Goal: Task Accomplishment & Management: Manage account settings

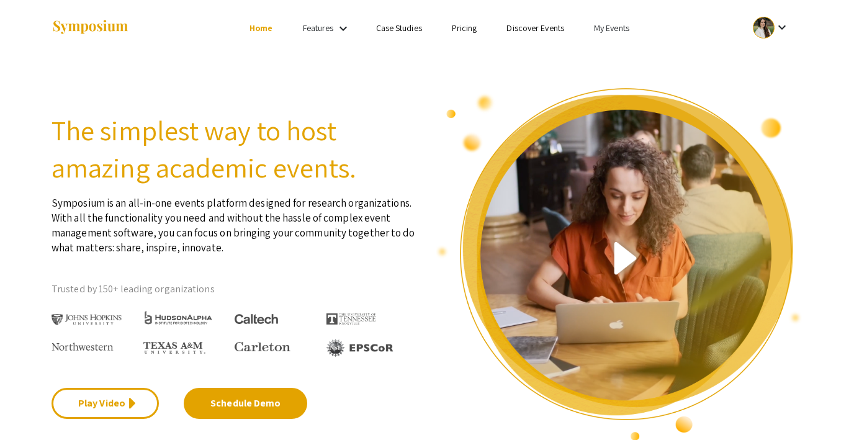
click at [615, 27] on link "My Events" at bounding box center [611, 27] width 35 height 11
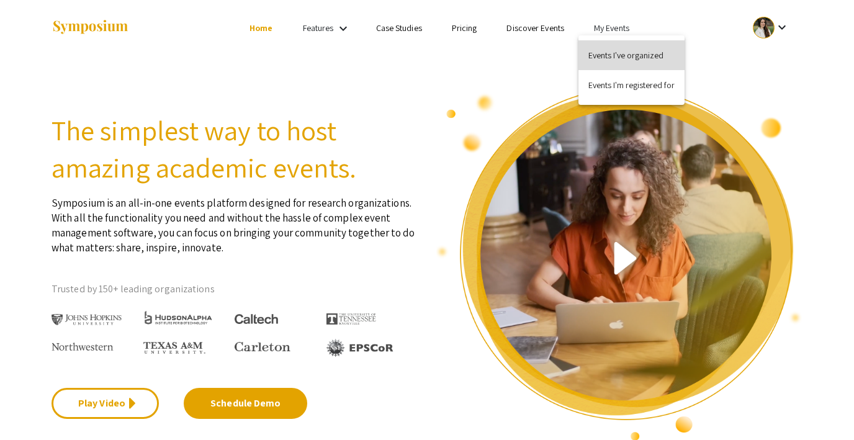
click at [619, 51] on button "Events I've organized" at bounding box center [632, 55] width 106 height 30
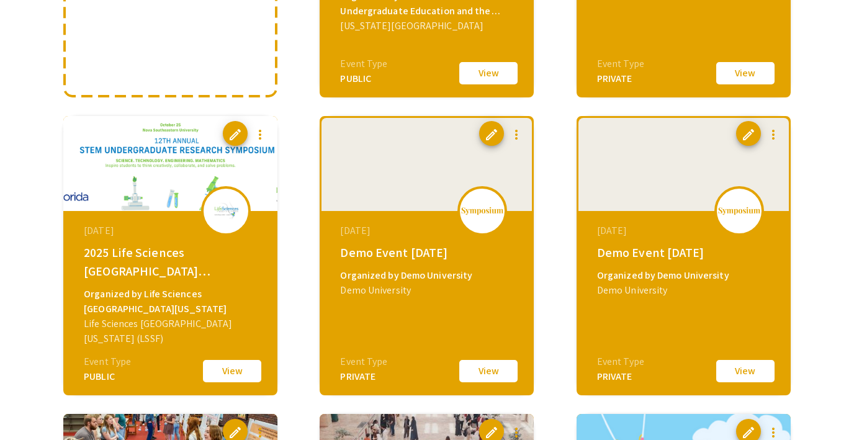
scroll to position [325, 0]
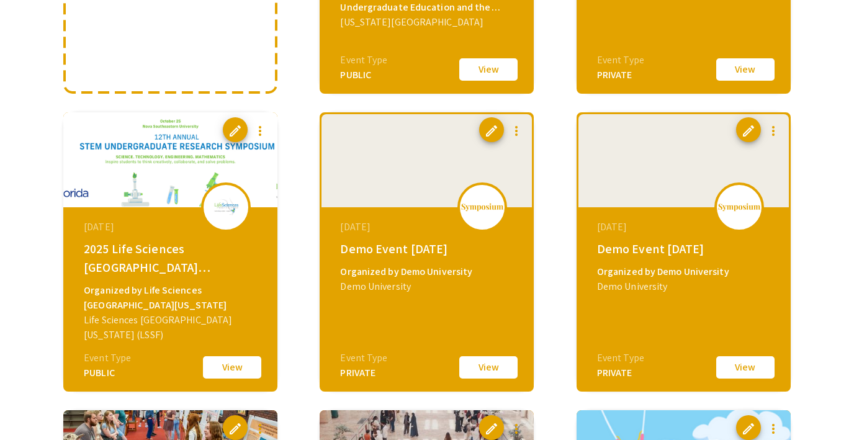
click at [745, 366] on button "View" at bounding box center [746, 368] width 62 height 26
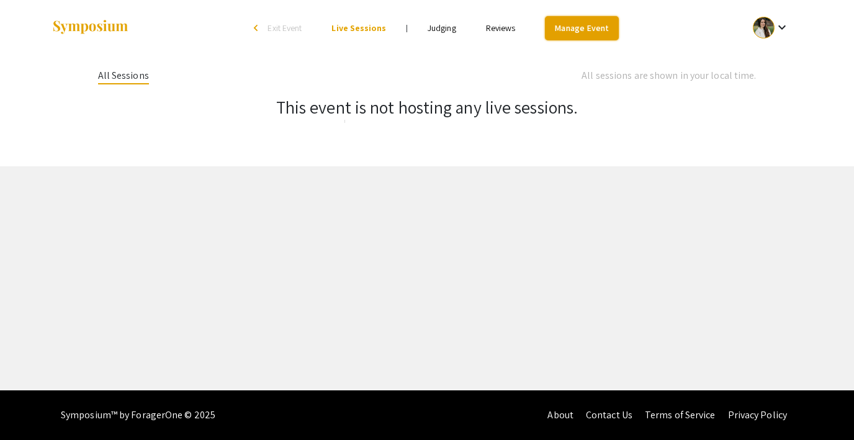
click at [587, 30] on link "Manage Event" at bounding box center [581, 28] width 73 height 24
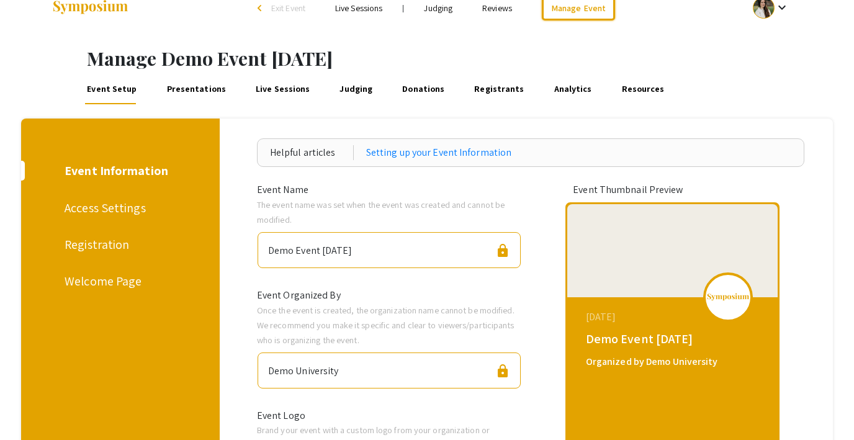
scroll to position [26, 0]
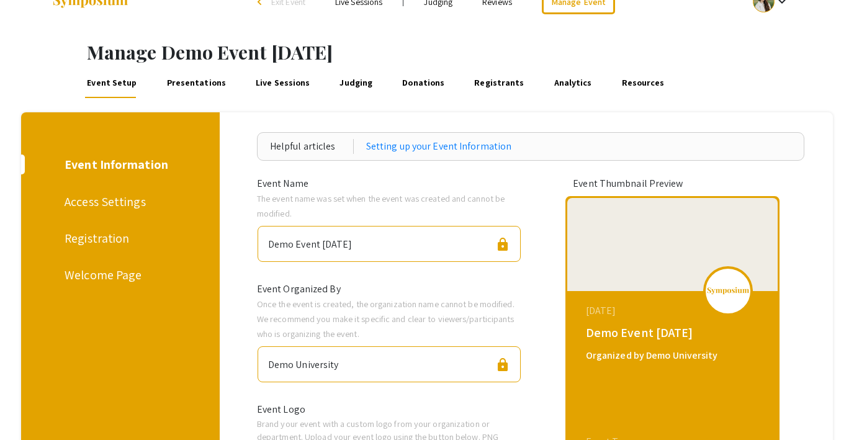
click at [101, 202] on div "Access Settings" at bounding box center [118, 201] width 107 height 19
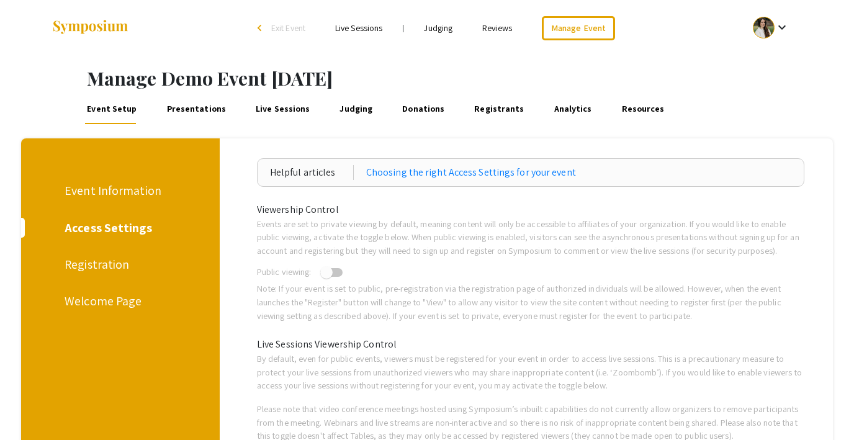
click at [89, 263] on div "Registration" at bounding box center [118, 264] width 107 height 19
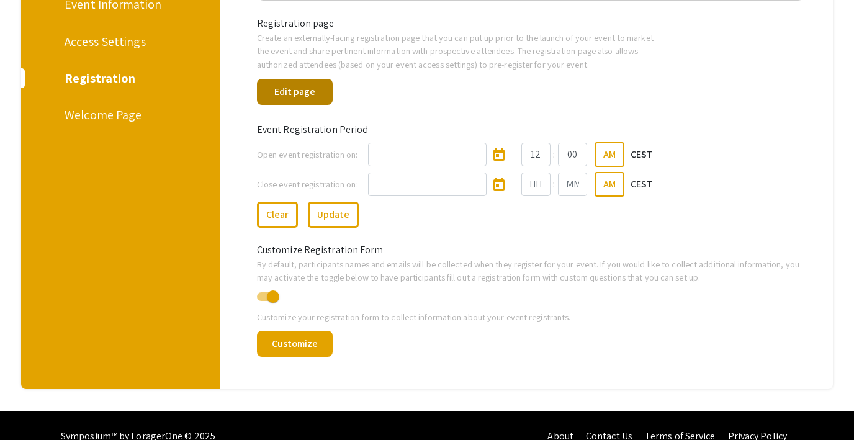
scroll to position [207, 0]
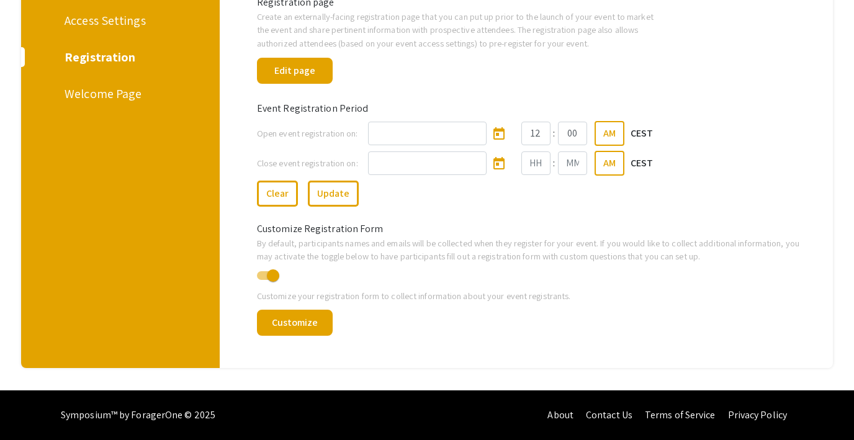
click at [77, 96] on div "Welcome Page" at bounding box center [118, 93] width 107 height 19
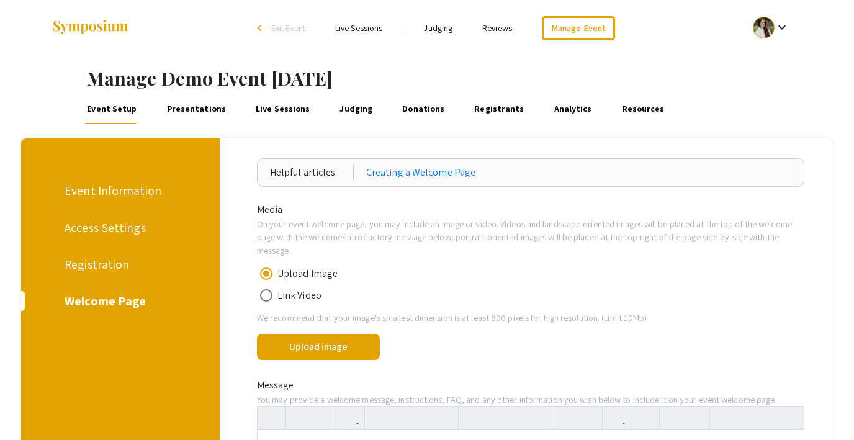
click at [254, 112] on link "Live Sessions" at bounding box center [283, 109] width 58 height 30
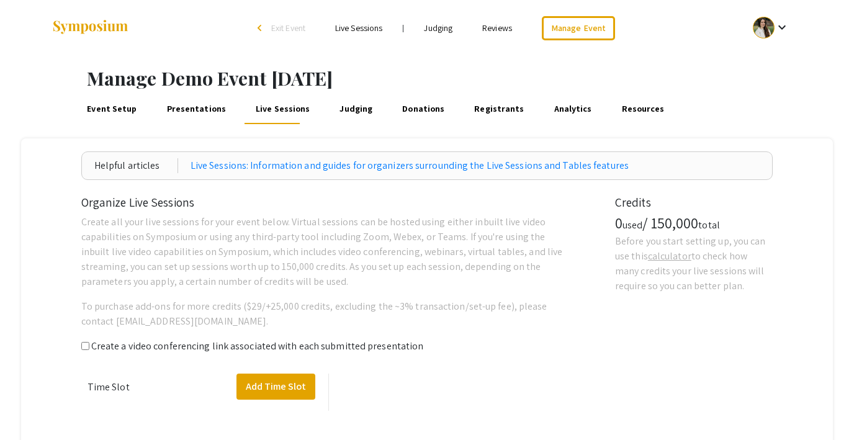
click at [201, 109] on link "Presentations" at bounding box center [196, 109] width 63 height 30
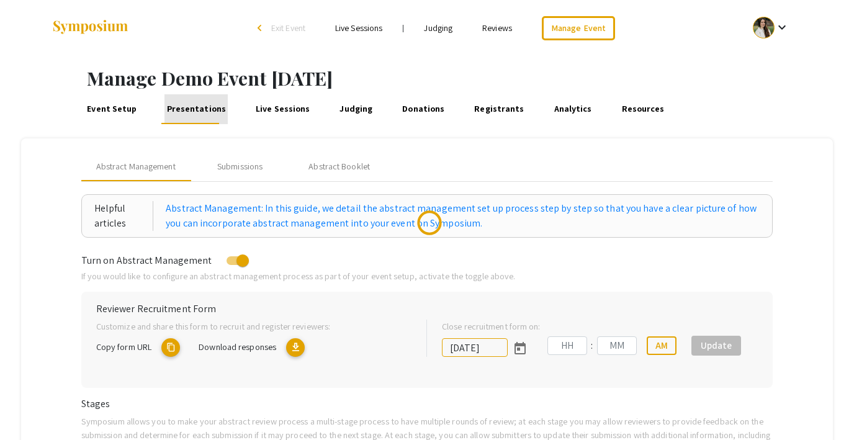
type input "10/18/2025"
type input "05"
type input "43"
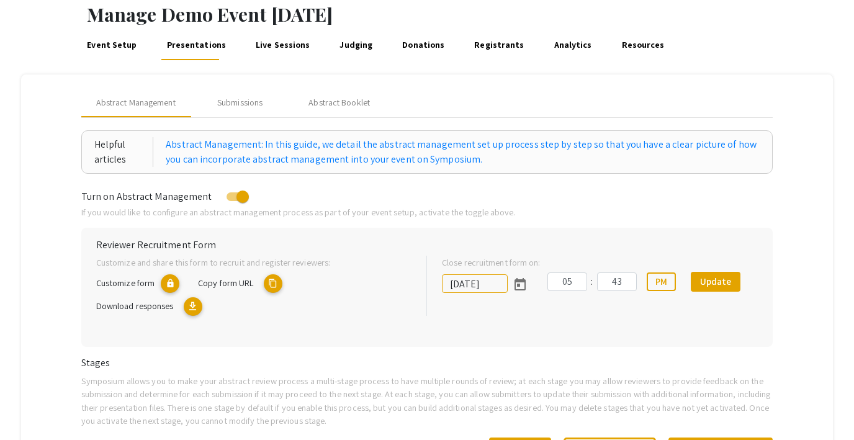
scroll to position [63, 0]
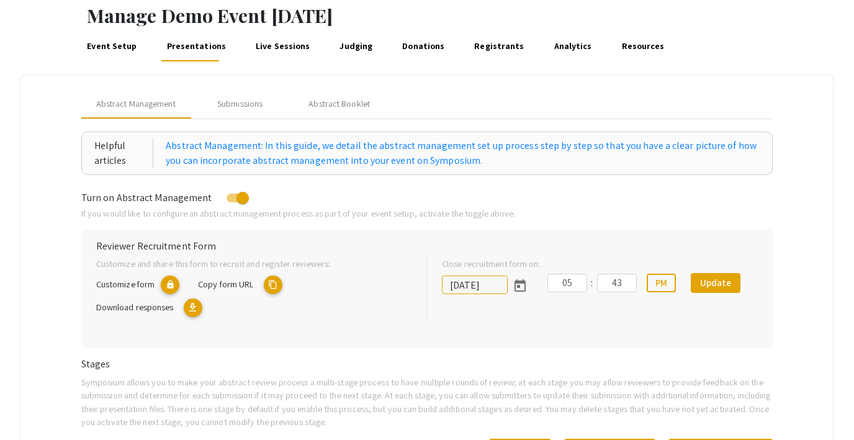
click at [268, 49] on link "Live Sessions" at bounding box center [283, 47] width 58 height 30
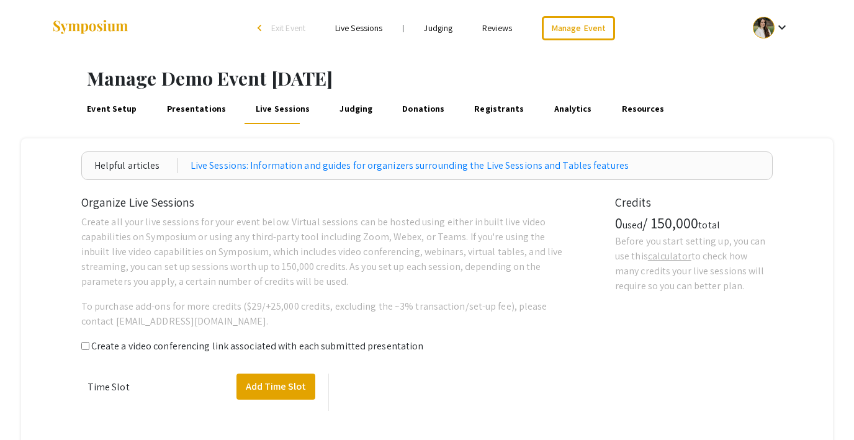
click at [343, 109] on link "Judging" at bounding box center [356, 109] width 37 height 30
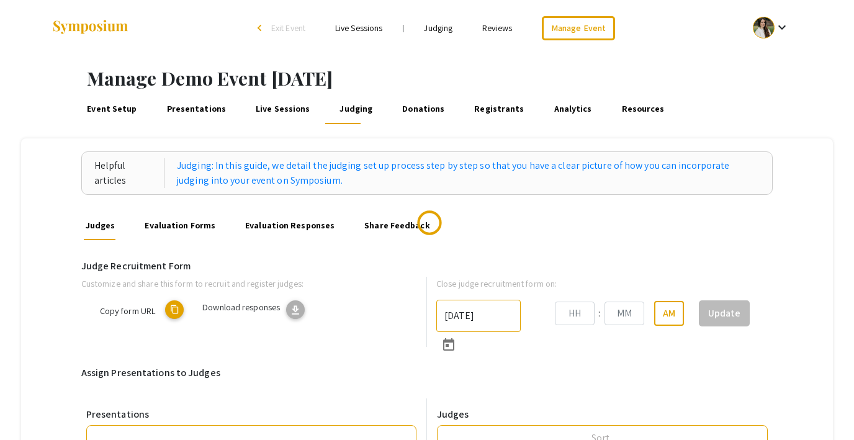
type input "10/22/2025"
type input "05"
type input "43"
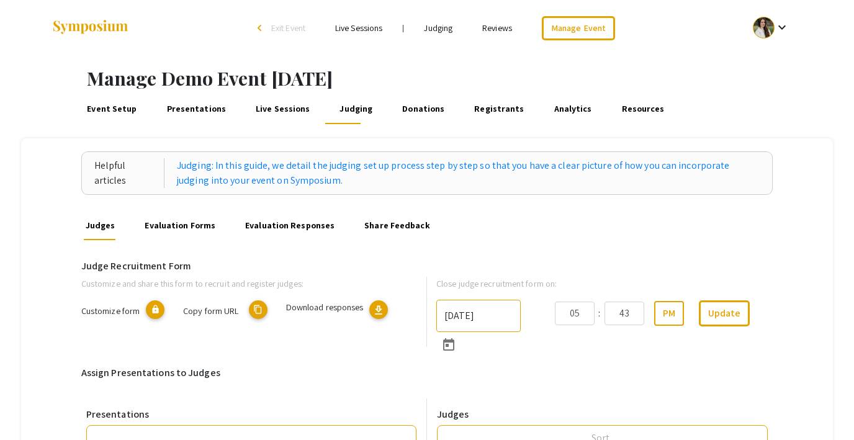
click at [183, 111] on link "Presentations" at bounding box center [196, 109] width 63 height 30
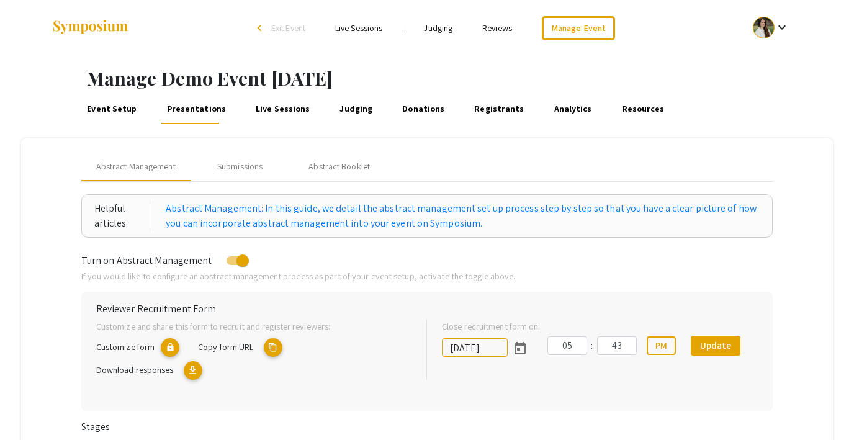
click at [107, 109] on link "Event Setup" at bounding box center [112, 109] width 54 height 30
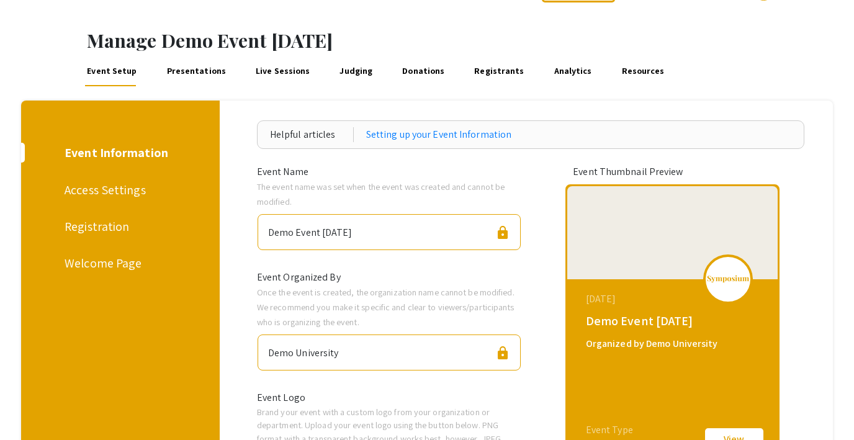
scroll to position [40, 0]
